Goal: Use online tool/utility: Use online tool/utility

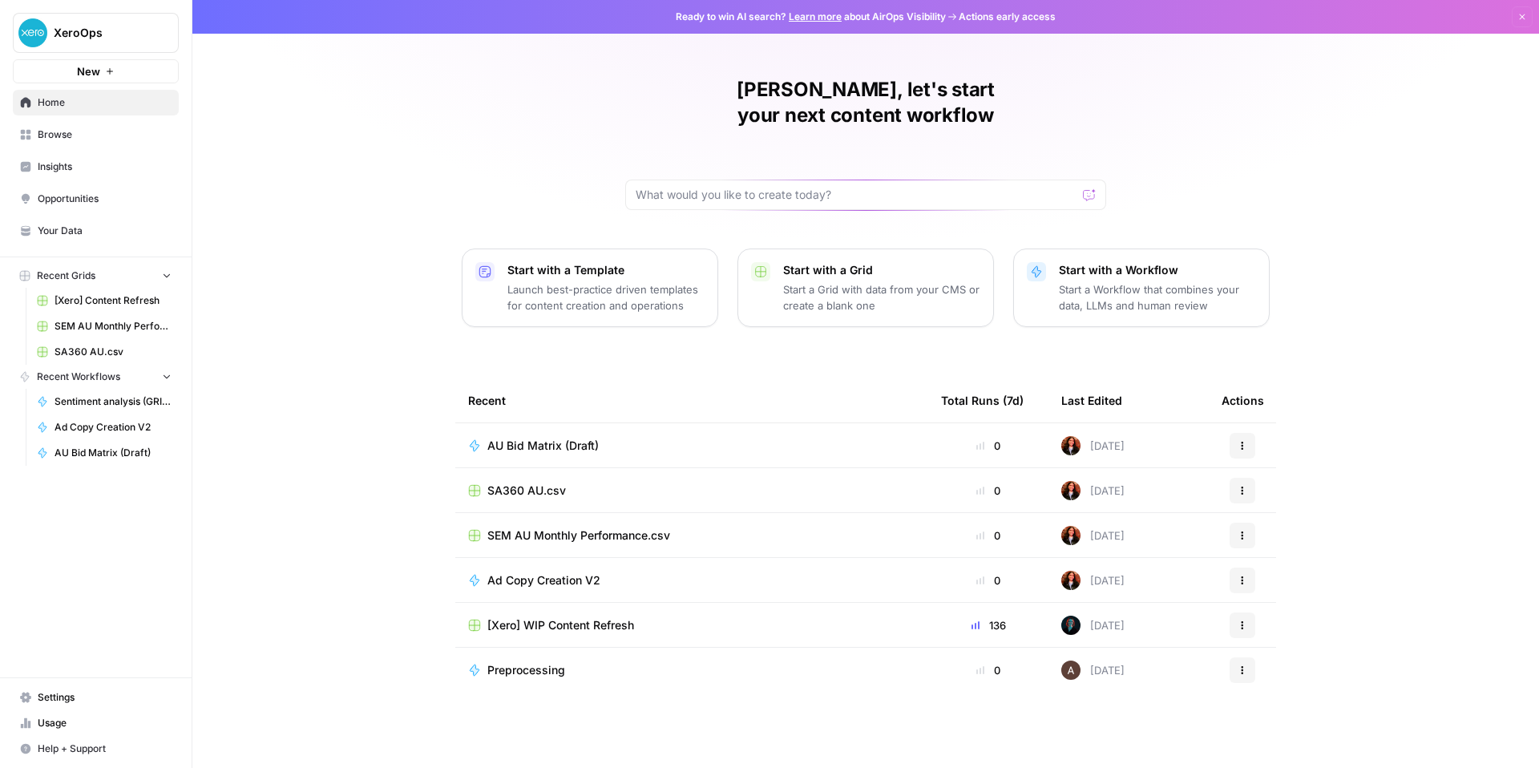
click at [487, 454] on span "AU Bid Matrix (Draft)" at bounding box center [542, 446] width 111 height 16
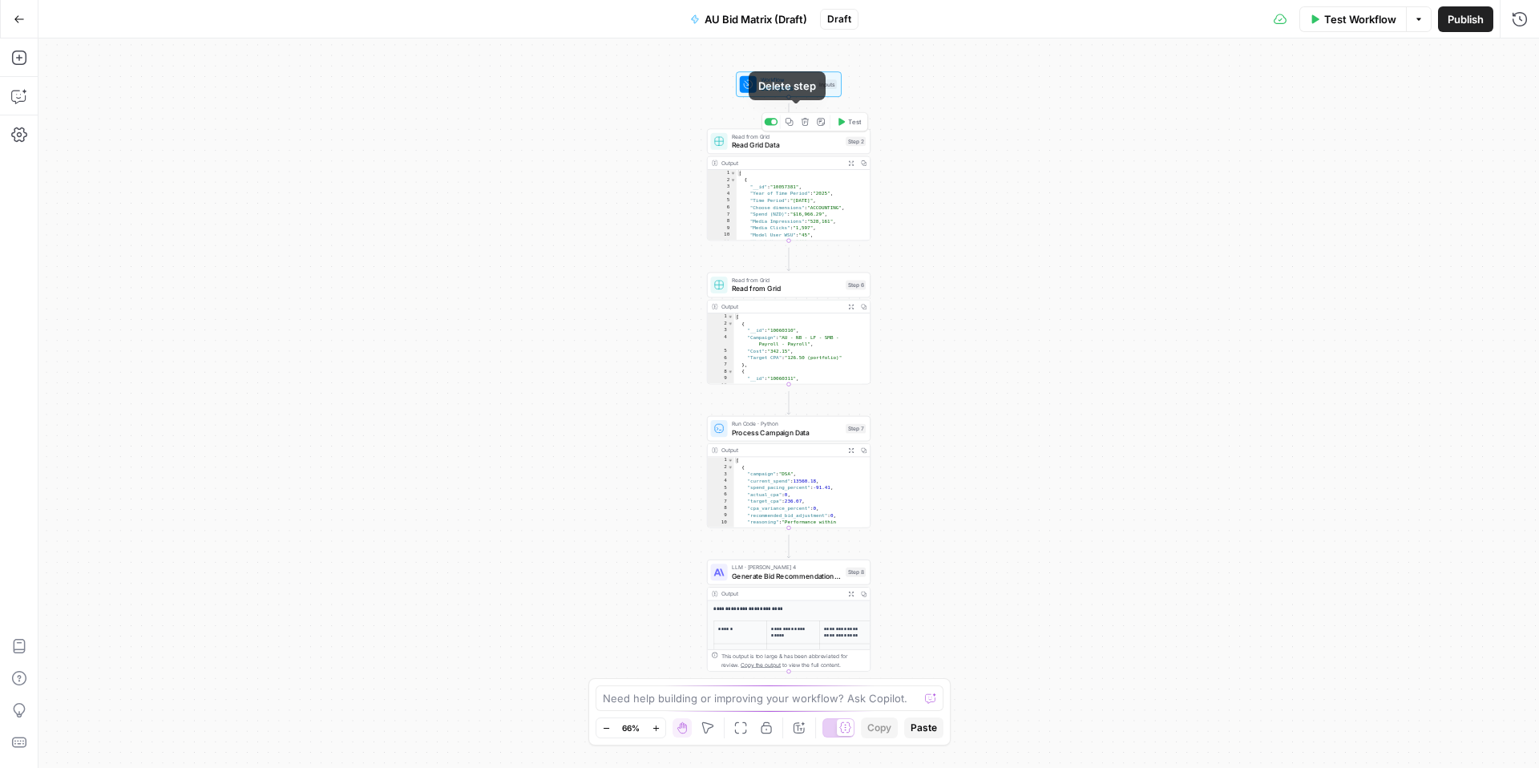
click at [793, 150] on span "Read Grid Data" at bounding box center [787, 144] width 110 height 10
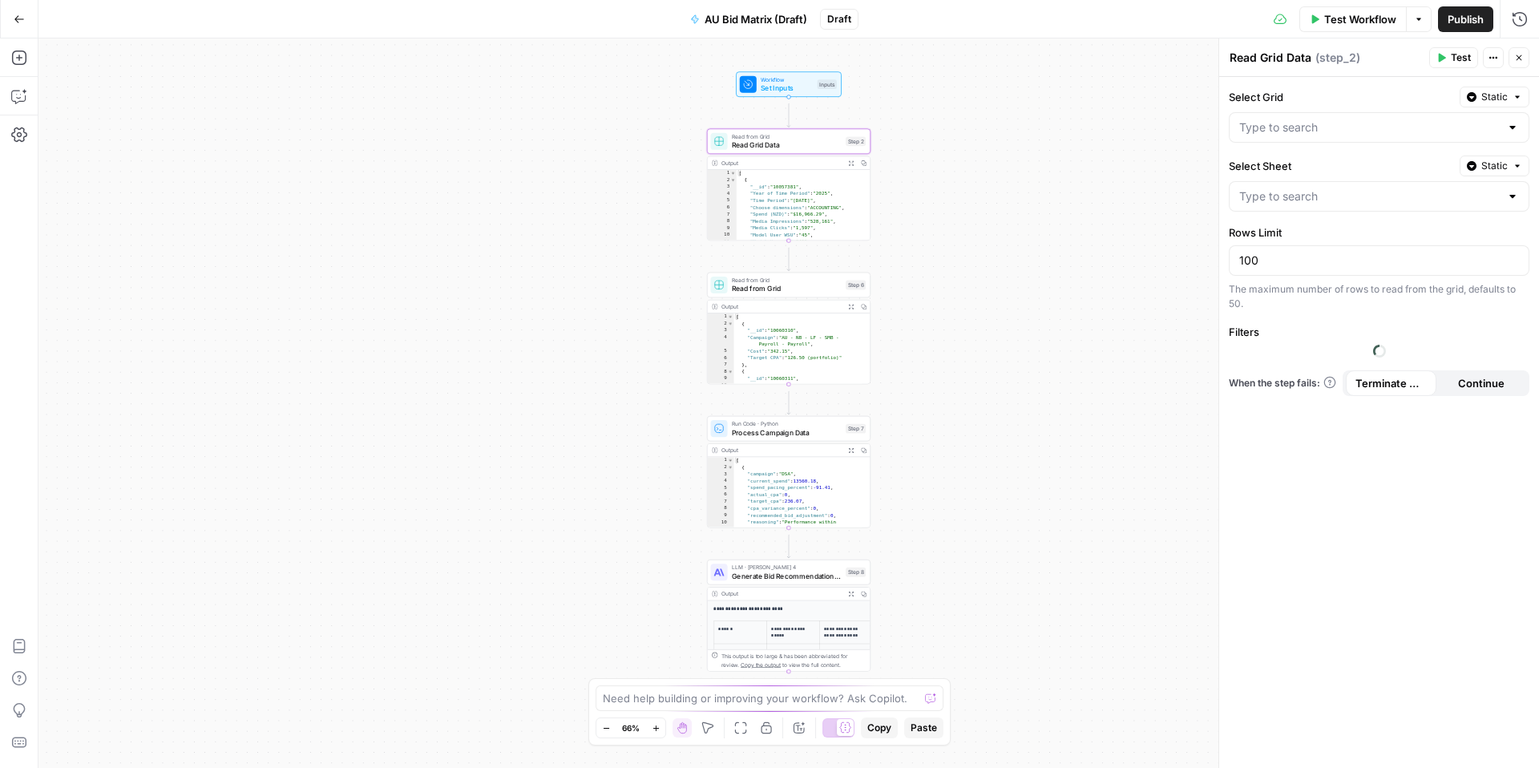
type input "AU Paid Search Monthly Performance.csv"
type input "SEM AU Monthly Performance.csv"
